Goal: Task Accomplishment & Management: Complete application form

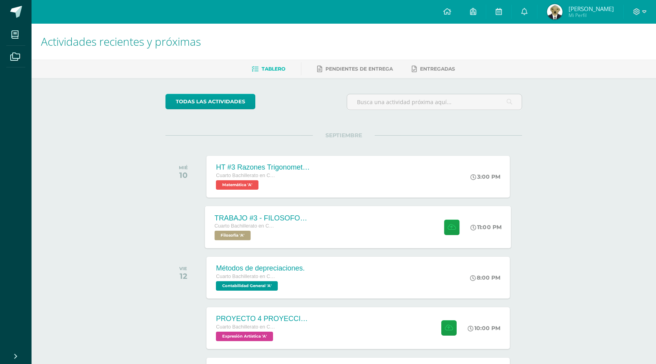
click at [329, 220] on div "TRABAJO #3 - FILOSOFOS [DEMOGRAPHIC_DATA] Cuarto Bachillerato en CCLL con Orien…" at bounding box center [358, 227] width 306 height 42
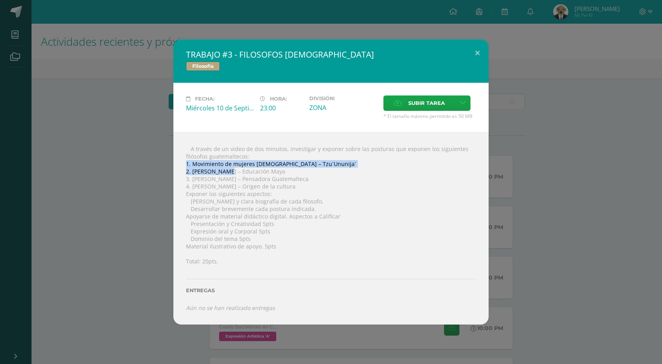
drag, startPoint x: 185, startPoint y: 164, endPoint x: 221, endPoint y: 175, distance: 37.5
click at [221, 175] on div " A través de un video de dos minutos, investigar y exponer sobre las posturas …" at bounding box center [330, 228] width 315 height 192
drag, startPoint x: 182, startPoint y: 159, endPoint x: 340, endPoint y: 246, distance: 180.6
click at [340, 246] on div " A través de un video de dos minutos, investigar y exponer sobre las posturas …" at bounding box center [330, 228] width 315 height 192
copy div "filósofos [DEMOGRAPHIC_DATA]: 1. Movimiento de mujeres [DEMOGRAPHIC_DATA] – Tzu…"
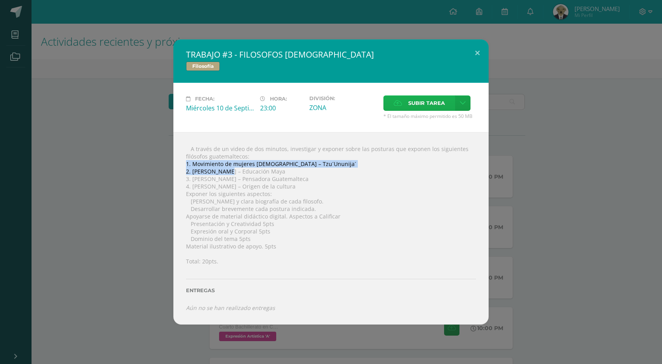
click at [421, 106] on span "Subir tarea" at bounding box center [426, 103] width 37 height 15
click at [0, 0] on input "Subir tarea" at bounding box center [0, 0] width 0 height 0
click at [400, 103] on icon at bounding box center [398, 102] width 8 height 5
click at [0, 0] on input "Subir tarea" at bounding box center [0, 0] width 0 height 0
